Goal: Entertainment & Leisure: Consume media (video, audio)

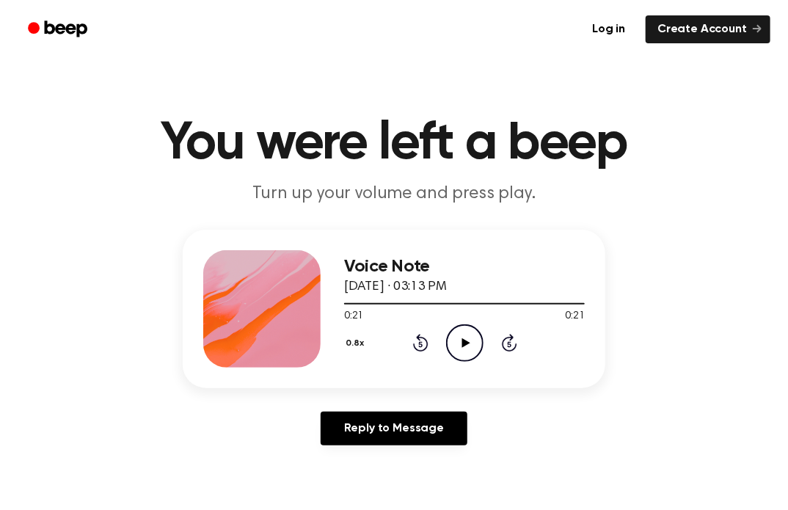
click at [461, 342] on icon "Play Audio" at bounding box center [464, 342] width 37 height 37
click at [465, 337] on icon "Play Audio" at bounding box center [464, 342] width 37 height 37
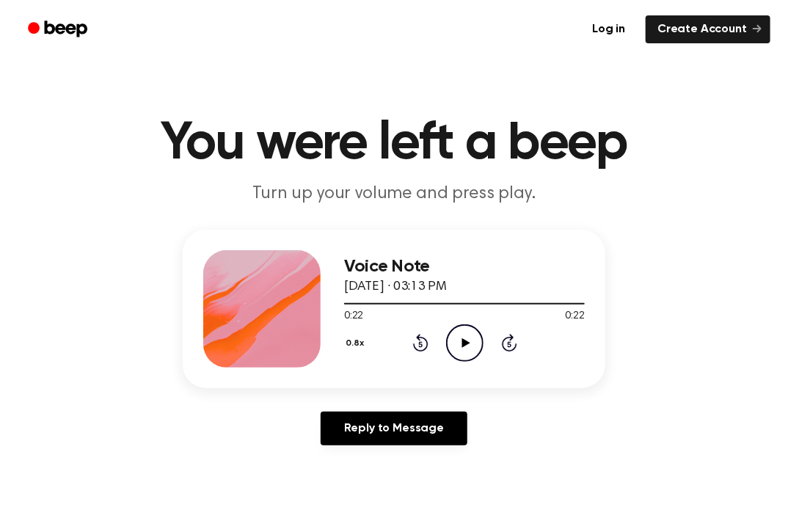
click at [462, 340] on icon at bounding box center [465, 343] width 8 height 10
click at [419, 343] on icon at bounding box center [420, 345] width 4 height 6
click at [464, 336] on icon "Play Audio" at bounding box center [464, 342] width 37 height 37
click at [464, 341] on icon at bounding box center [465, 343] width 8 height 10
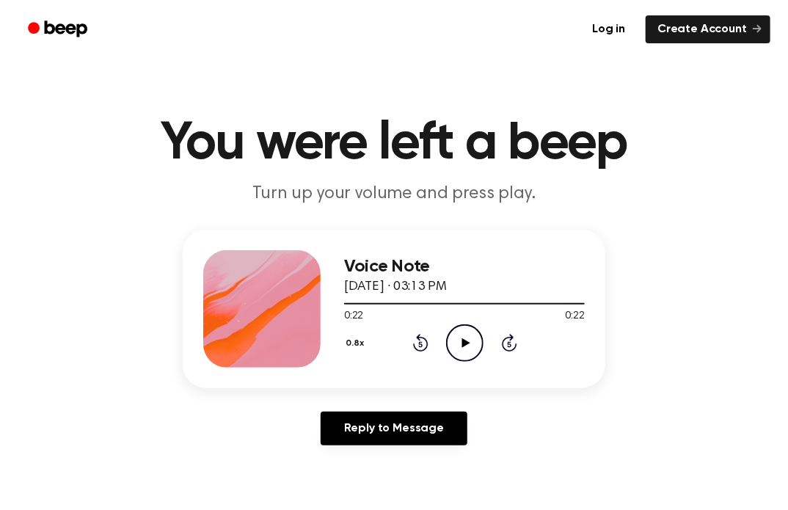
click at [467, 337] on icon "Play Audio" at bounding box center [464, 342] width 37 height 37
click at [463, 337] on icon "Play Audio" at bounding box center [464, 342] width 37 height 37
click at [461, 339] on icon at bounding box center [465, 343] width 8 height 10
click at [462, 339] on icon at bounding box center [465, 343] width 8 height 10
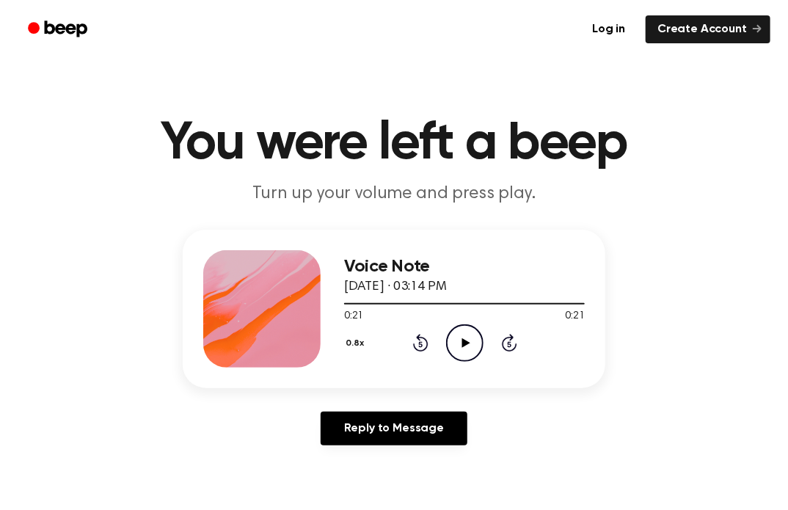
click at [462, 339] on icon at bounding box center [465, 343] width 8 height 10
click at [464, 337] on icon "Play Audio" at bounding box center [464, 342] width 37 height 37
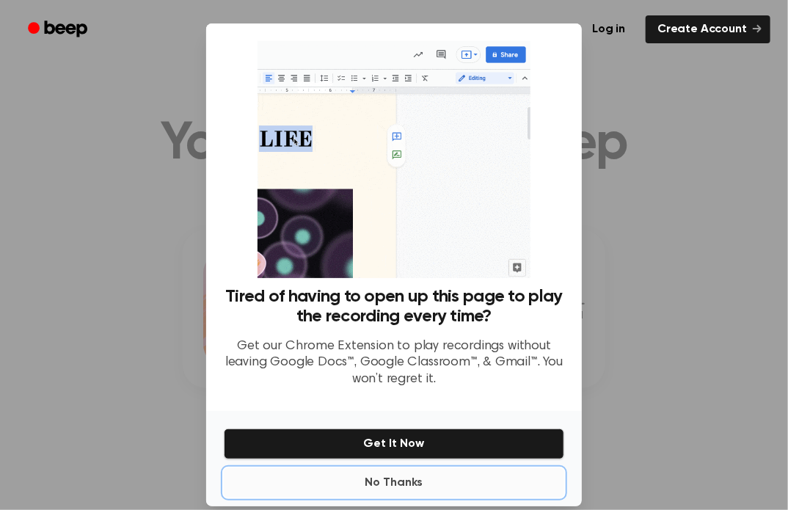
click at [397, 483] on button "No Thanks" at bounding box center [394, 482] width 340 height 29
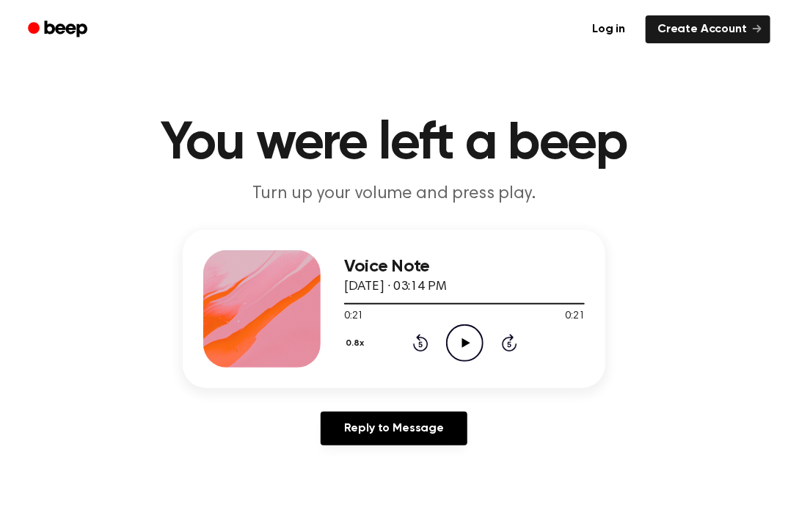
click at [466, 345] on icon "Play Audio" at bounding box center [464, 342] width 37 height 37
click at [421, 343] on icon at bounding box center [420, 345] width 4 height 6
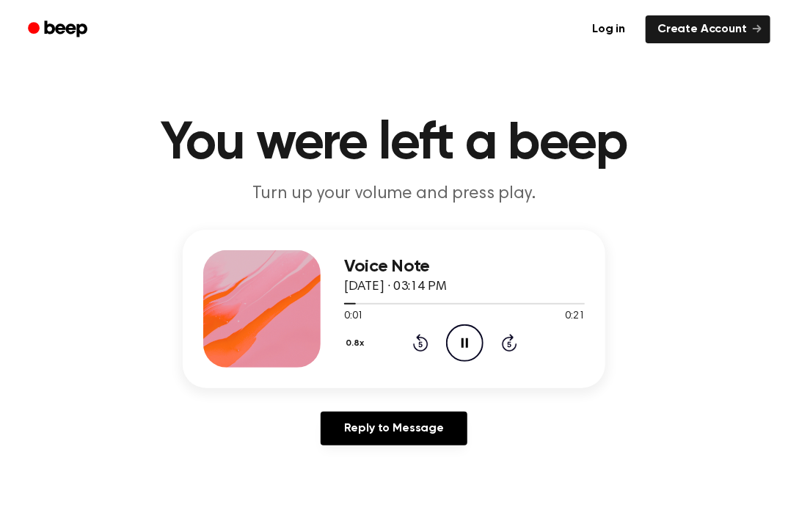
click at [472, 346] on icon "Pause Audio" at bounding box center [464, 342] width 37 height 37
click at [419, 343] on icon at bounding box center [420, 345] width 4 height 6
click at [461, 340] on icon at bounding box center [465, 343] width 8 height 10
click at [461, 340] on icon at bounding box center [464, 343] width 7 height 10
click at [466, 340] on icon at bounding box center [465, 343] width 8 height 10
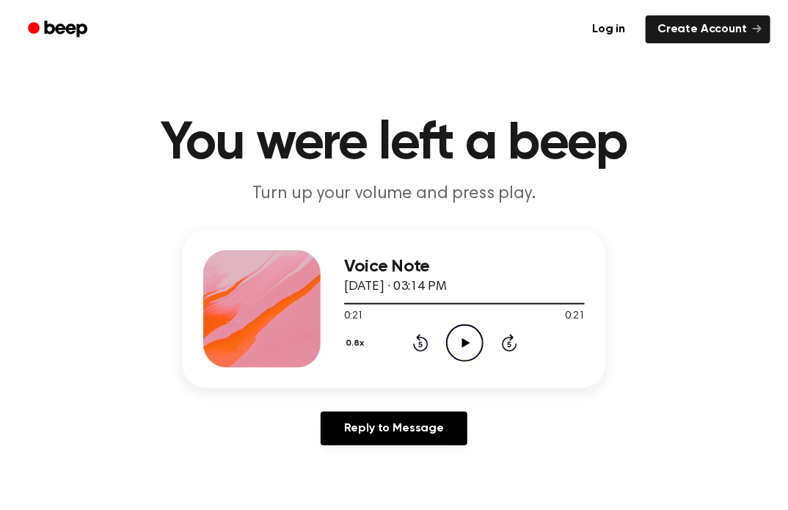
click at [466, 333] on icon "Play Audio" at bounding box center [464, 342] width 37 height 37
click at [419, 343] on icon at bounding box center [420, 345] width 4 height 6
click at [418, 345] on icon "Rewind 5 seconds" at bounding box center [420, 342] width 16 height 19
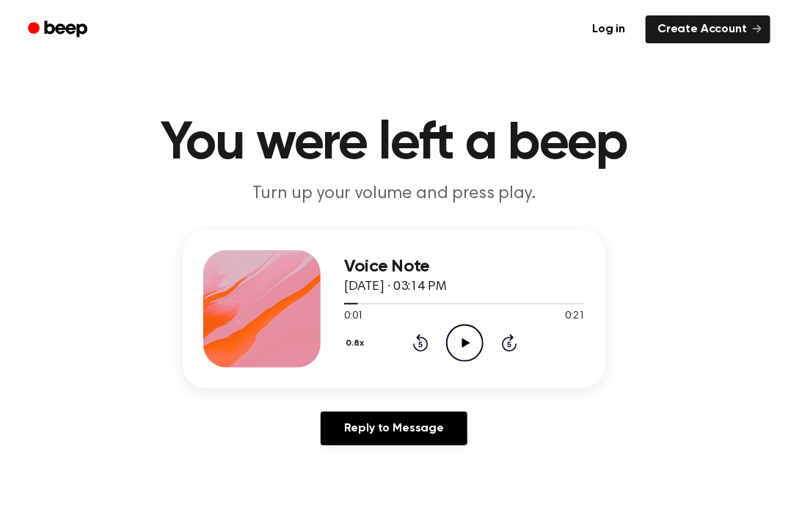
click at [418, 345] on icon "Rewind 5 seconds" at bounding box center [420, 342] width 16 height 19
click at [462, 340] on icon at bounding box center [465, 343] width 8 height 10
click at [463, 335] on icon "Play Audio" at bounding box center [464, 342] width 37 height 37
click at [475, 354] on icon "Play Audio" at bounding box center [464, 342] width 37 height 37
click at [463, 340] on icon at bounding box center [465, 343] width 8 height 10
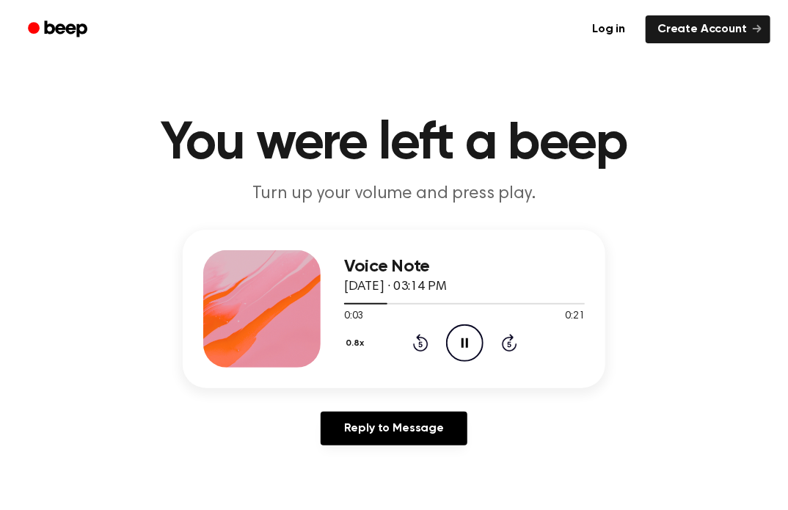
click at [419, 343] on icon at bounding box center [420, 345] width 4 height 6
click at [426, 333] on icon "Rewind 5 seconds" at bounding box center [420, 342] width 16 height 19
click at [467, 346] on icon at bounding box center [464, 343] width 7 height 10
click at [419, 343] on icon at bounding box center [420, 345] width 4 height 6
click at [463, 350] on icon "Play Audio" at bounding box center [464, 342] width 37 height 37
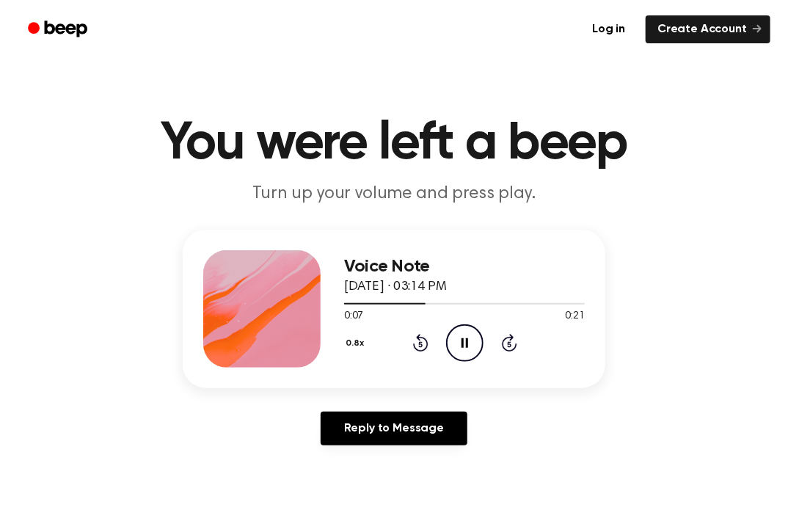
click at [463, 350] on icon "Pause Audio" at bounding box center [464, 342] width 37 height 37
click at [420, 340] on icon "Rewind 5 seconds" at bounding box center [420, 342] width 16 height 19
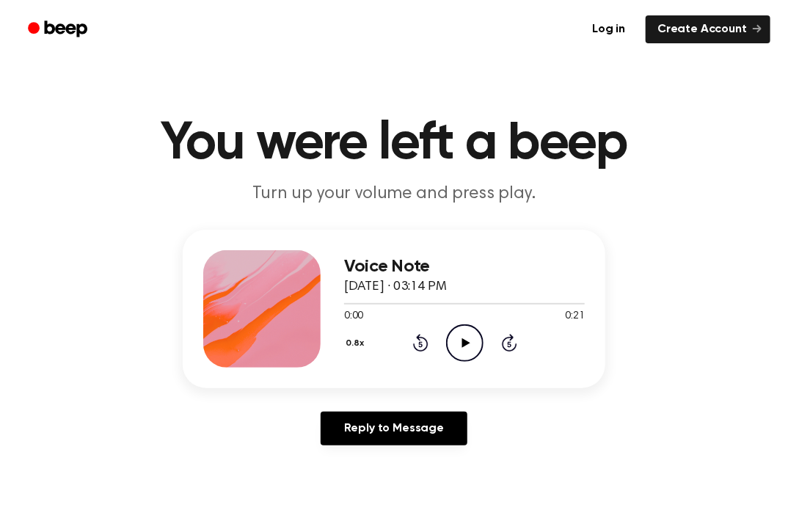
click at [463, 337] on icon "Play Audio" at bounding box center [464, 342] width 37 height 37
click at [466, 337] on icon "Play Audio" at bounding box center [464, 342] width 37 height 37
